Goal: Submit feedback/report problem

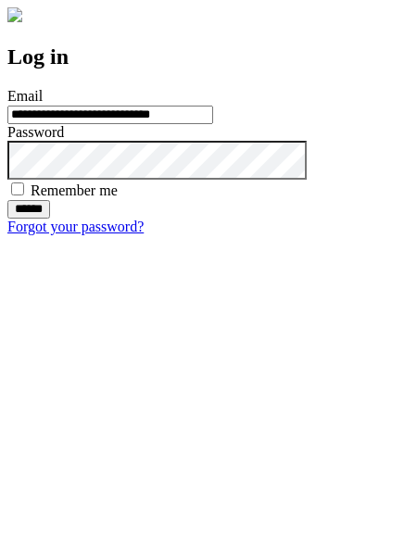
type input "**********"
click at [50, 219] on input "******" at bounding box center [28, 209] width 43 height 19
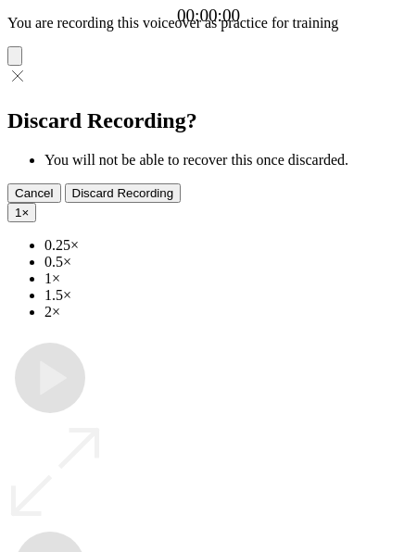
type input "**********"
